Goal: Browse casually: Explore the website without a specific task or goal

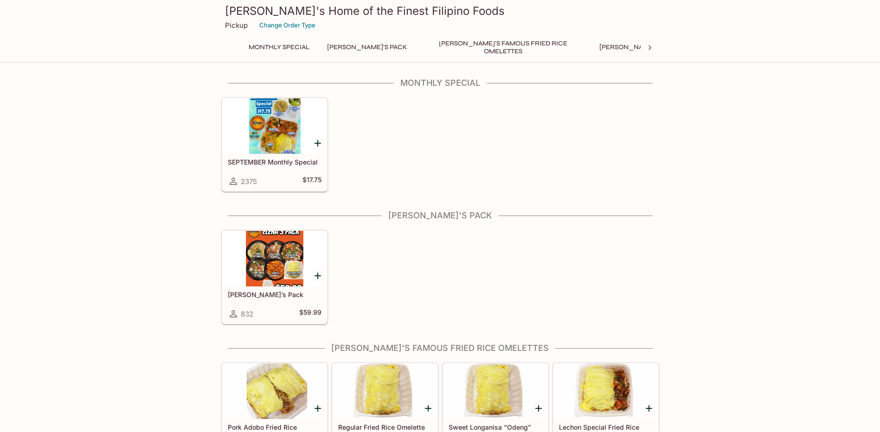
click at [264, 256] on div at bounding box center [274, 259] width 105 height 56
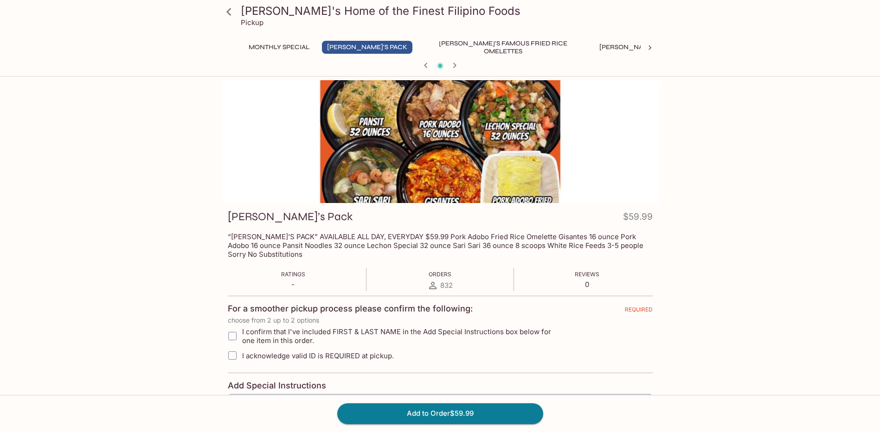
click at [700, 122] on div "Elena's Home of the Finest Filipino Foods Pickup Monthly Special Elena's Pack E…" at bounding box center [440, 347] width 594 height 534
drag, startPoint x: 592, startPoint y: 48, endPoint x: 583, endPoint y: 43, distance: 11.0
click at [594, 48] on button "Elena's Mixed Plates" at bounding box center [653, 47] width 118 height 13
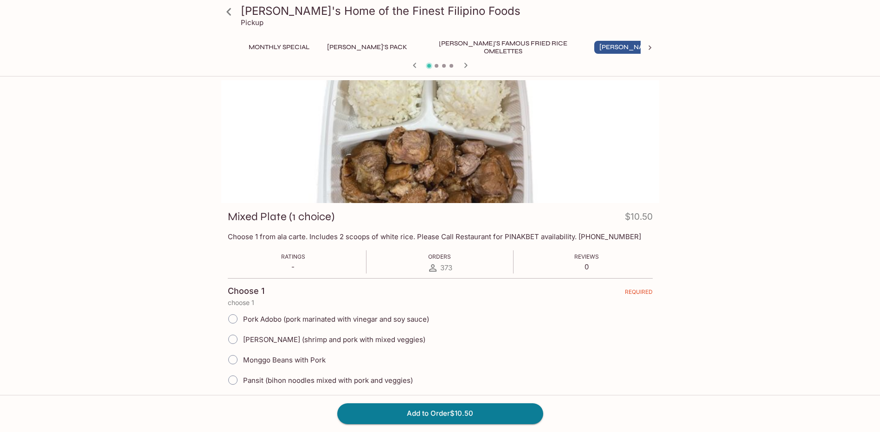
click at [650, 49] on icon at bounding box center [650, 47] width 3 height 5
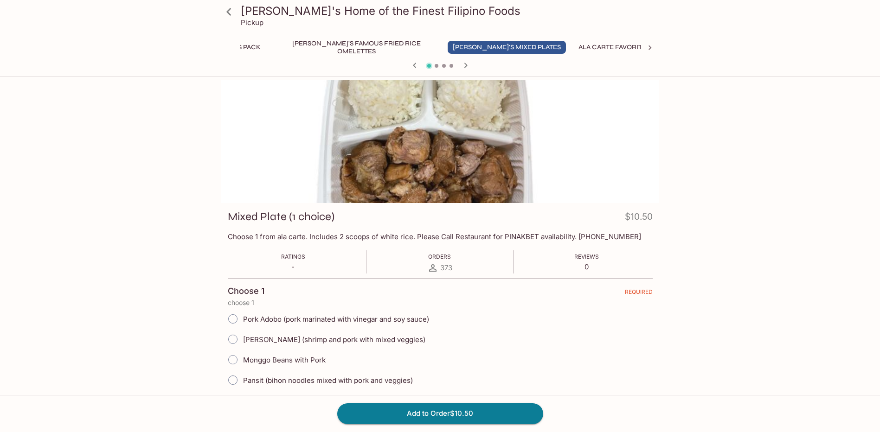
scroll to position [0, 354]
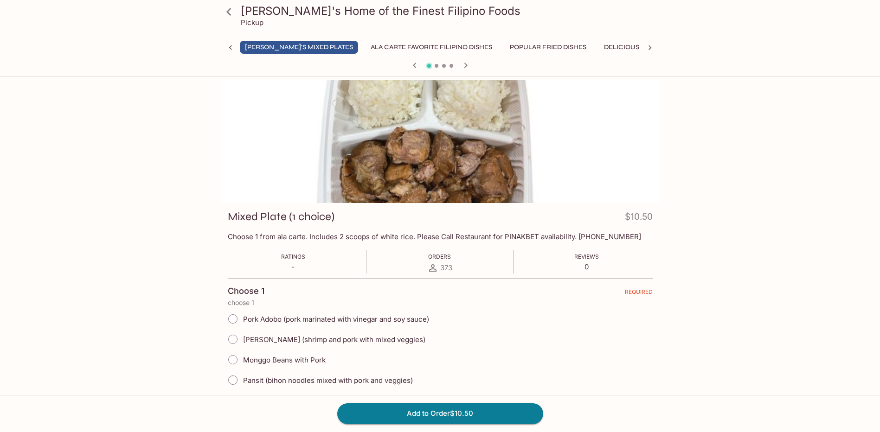
click at [374, 50] on button "Ala Carte Favorite Filipino Dishes" at bounding box center [432, 47] width 132 height 13
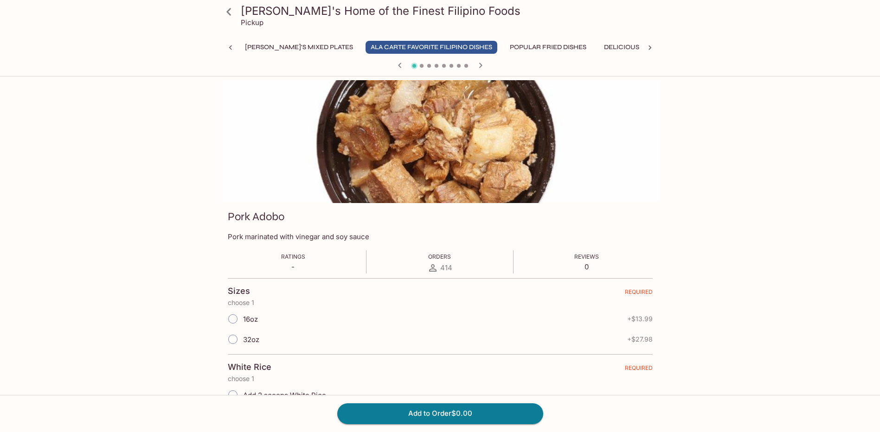
click at [505, 48] on button "Popular Fried Dishes" at bounding box center [548, 47] width 87 height 13
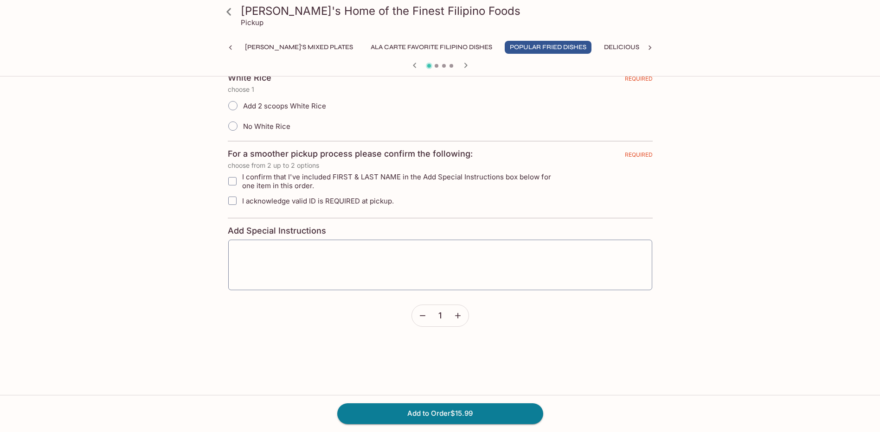
scroll to position [0, 0]
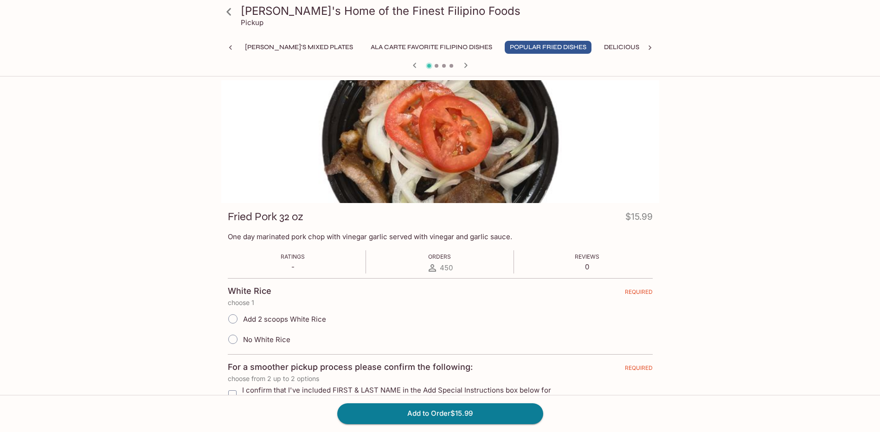
click at [599, 51] on button "Delicious Soups" at bounding box center [633, 47] width 69 height 13
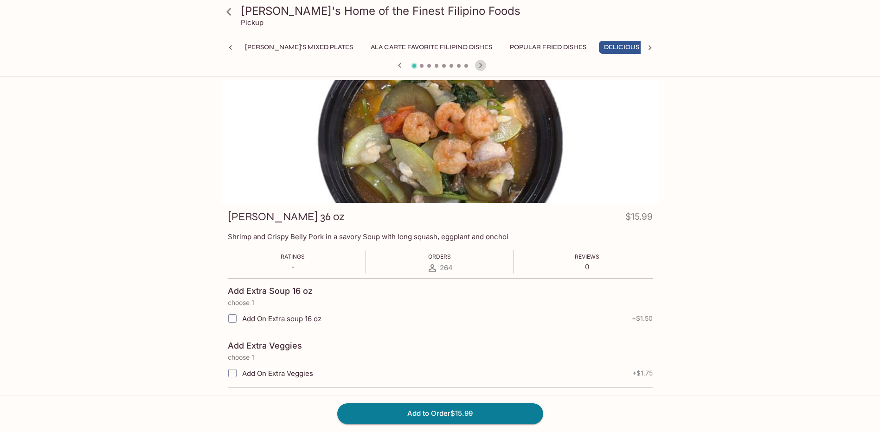
click at [479, 64] on icon "button" at bounding box center [480, 65] width 11 height 11
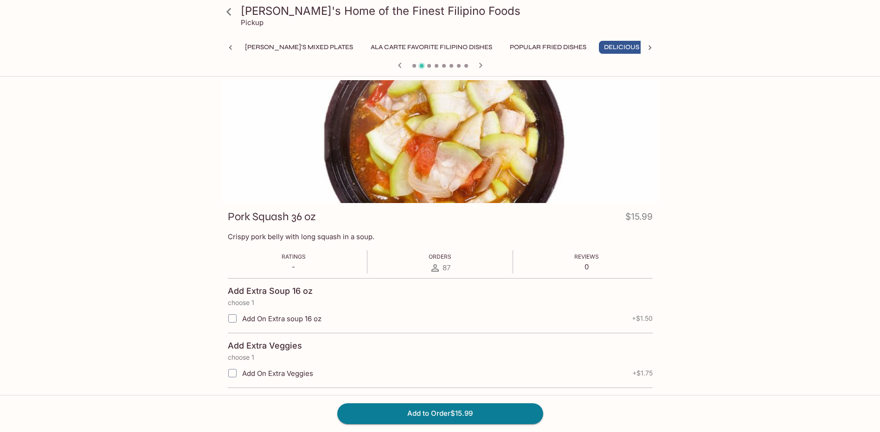
click at [481, 64] on icon "button" at bounding box center [480, 65] width 3 height 5
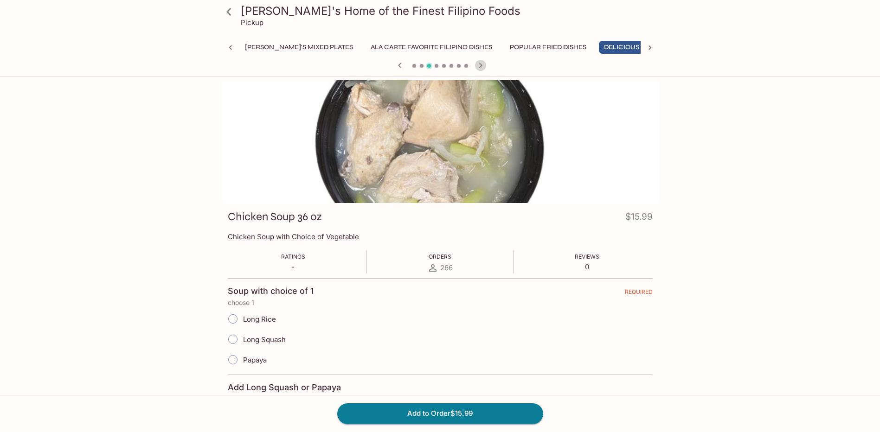
click at [481, 64] on icon "button" at bounding box center [480, 65] width 3 height 5
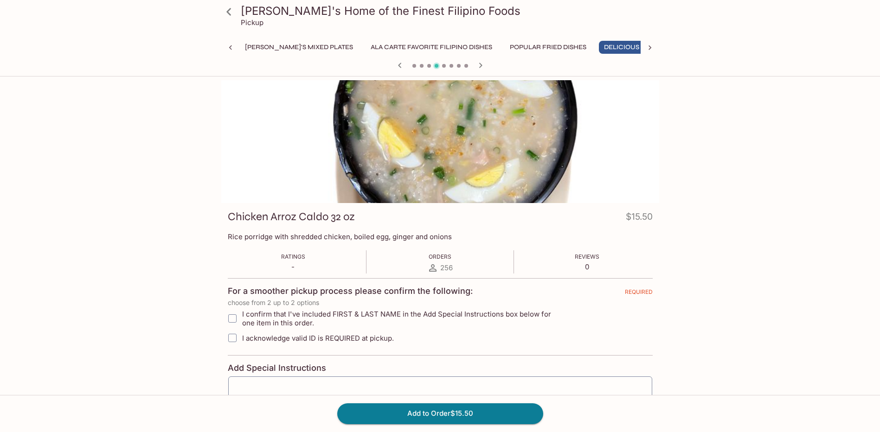
click at [482, 65] on icon "button" at bounding box center [480, 65] width 3 height 5
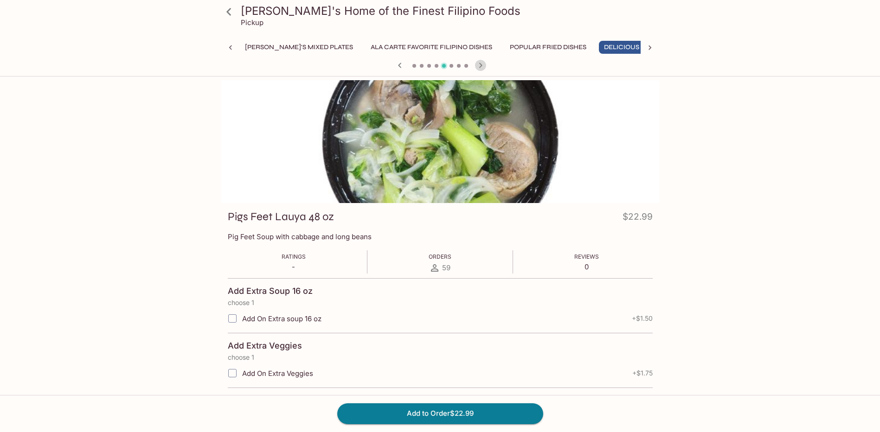
click at [482, 65] on icon "button" at bounding box center [480, 65] width 3 height 5
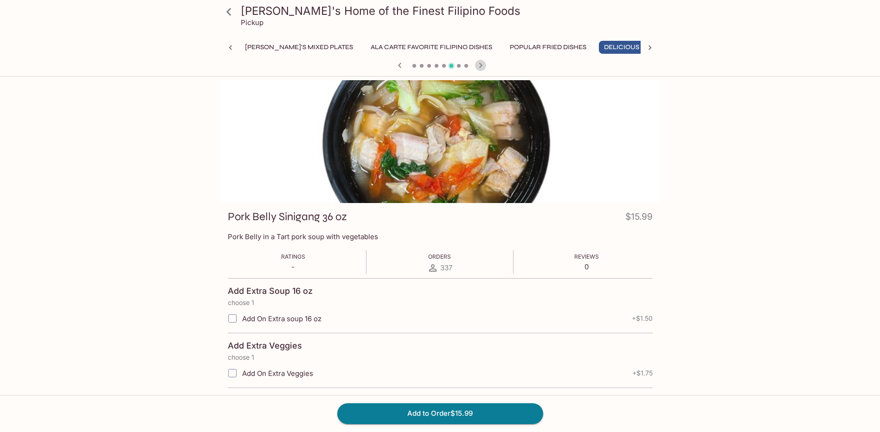
click at [482, 65] on icon "button" at bounding box center [480, 65] width 3 height 5
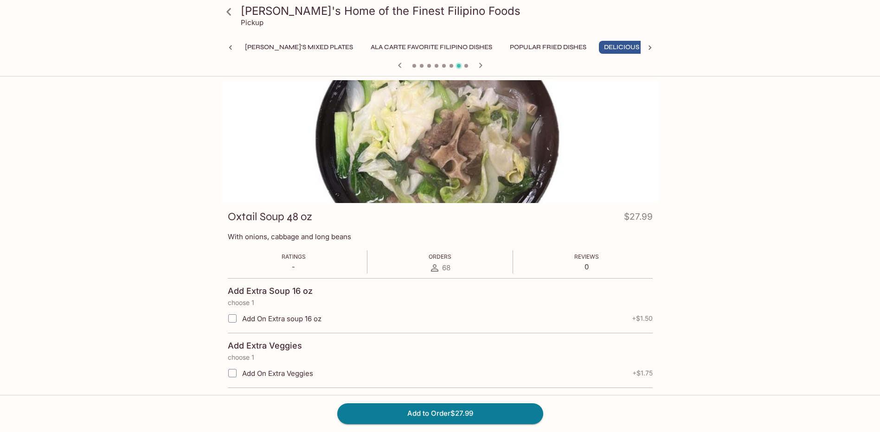
click at [482, 65] on icon "button" at bounding box center [480, 65] width 3 height 5
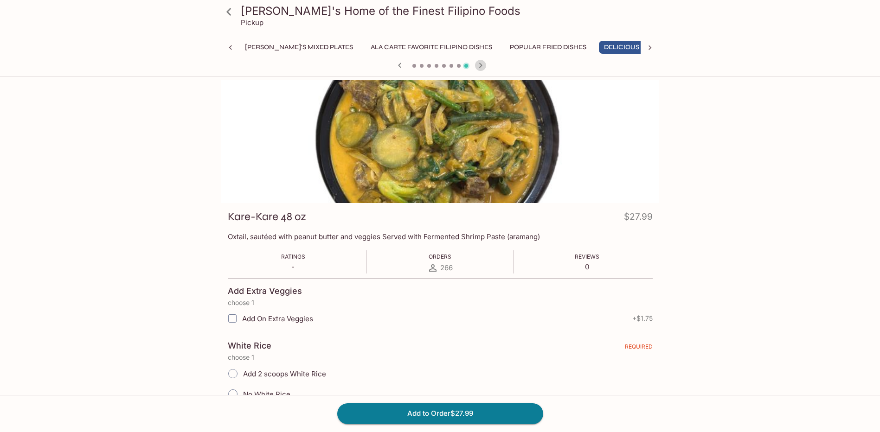
click at [482, 65] on icon "button" at bounding box center [480, 65] width 3 height 5
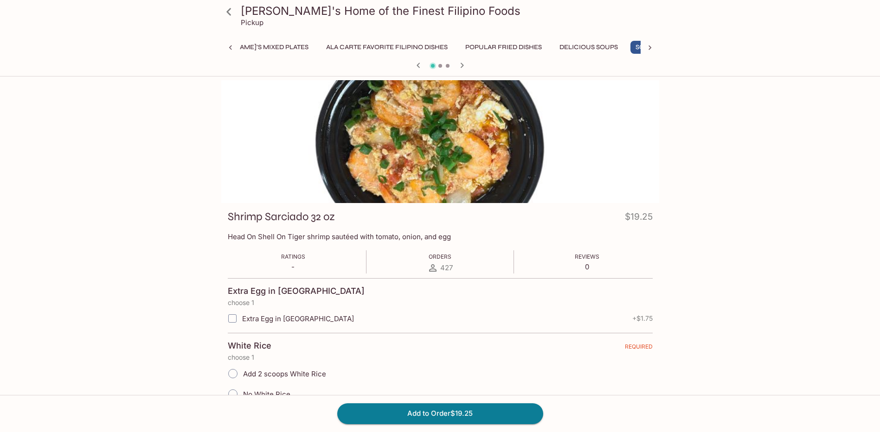
scroll to position [0, 402]
click at [482, 65] on div at bounding box center [440, 66] width 445 height 14
drag, startPoint x: 232, startPoint y: 47, endPoint x: 226, endPoint y: 42, distance: 6.9
click at [228, 45] on icon at bounding box center [230, 47] width 9 height 9
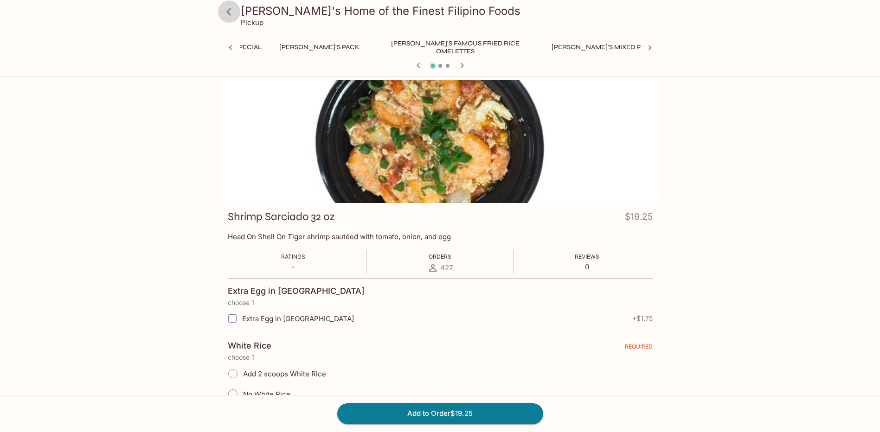
click at [228, 14] on icon at bounding box center [229, 12] width 16 height 16
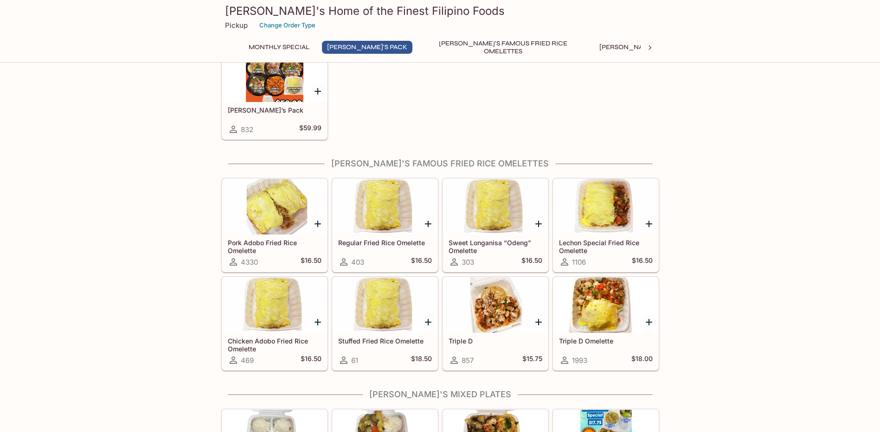
scroll to position [371, 0]
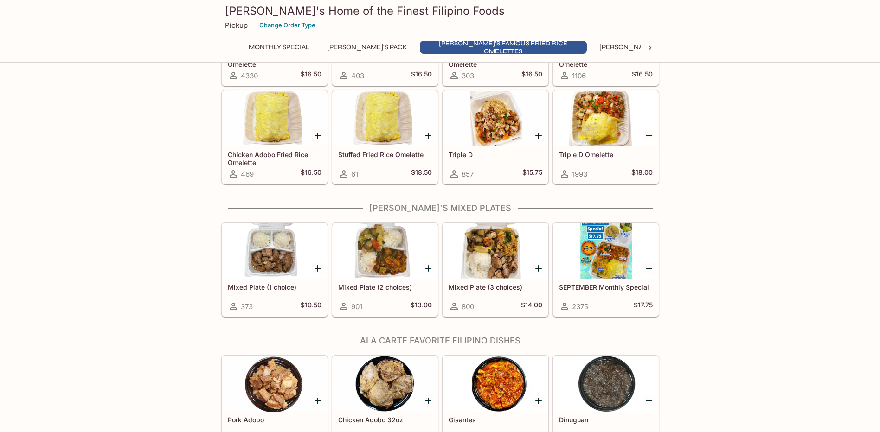
click at [600, 264] on div at bounding box center [605, 252] width 105 height 56
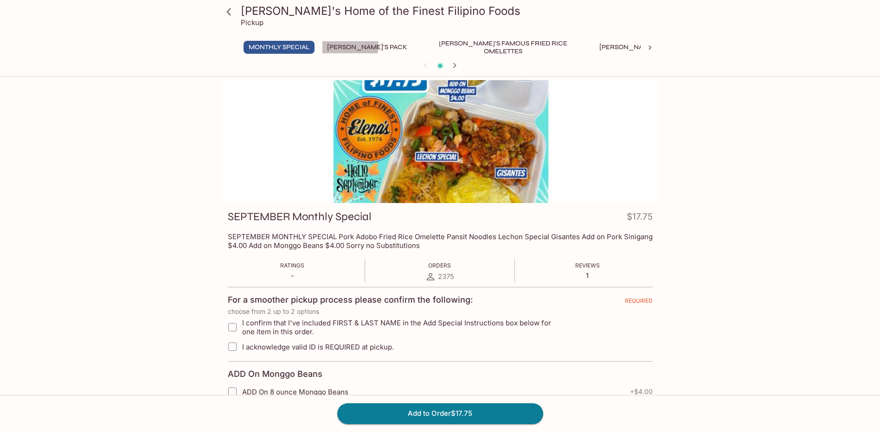
click at [344, 45] on button "Elena's Pack" at bounding box center [367, 47] width 90 height 13
